Goal: Find contact information: Find contact information

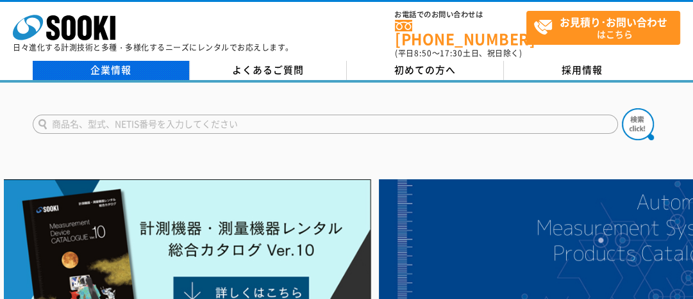
click at [130, 62] on link "企業情報" at bounding box center [111, 70] width 157 height 19
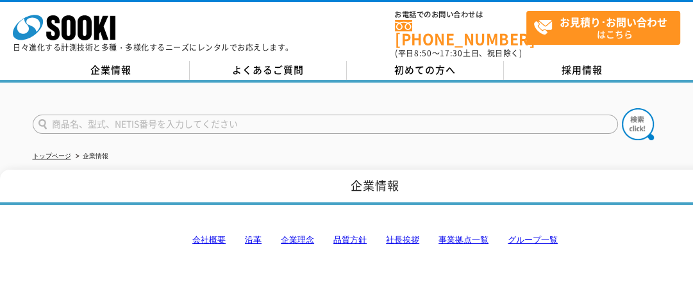
click at [471, 235] on link "事業拠点一覧" at bounding box center [464, 240] width 50 height 10
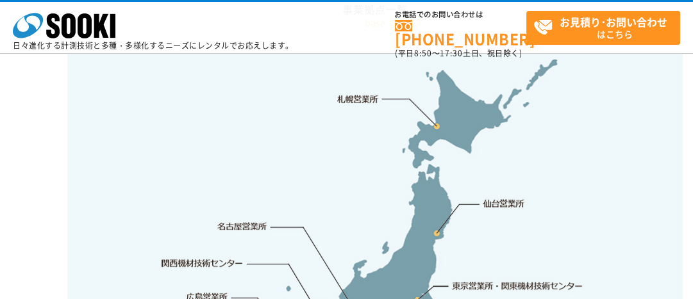
scroll to position [2779, 0]
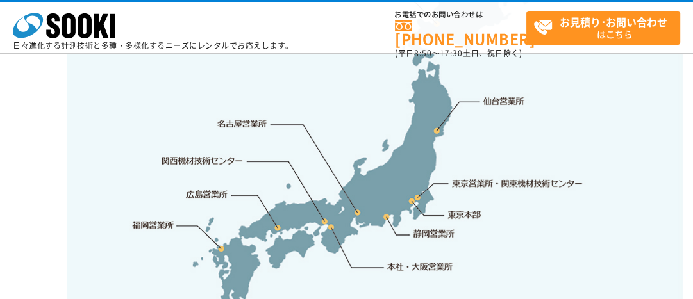
click at [523, 177] on link "東京営業所・関東機材技術センター" at bounding box center [518, 183] width 131 height 13
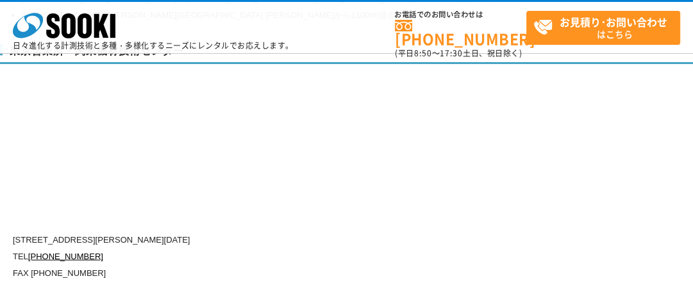
scroll to position [5361, 0]
